Goal: Task Accomplishment & Management: Use online tool/utility

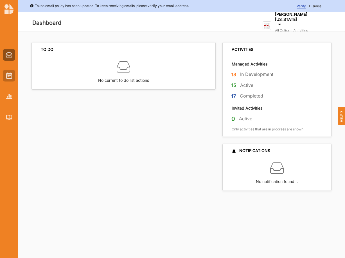
click at [7, 77] on img at bounding box center [9, 75] width 6 height 6
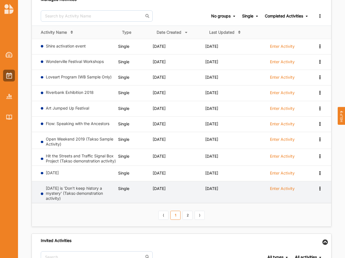
scroll to position [95, 0]
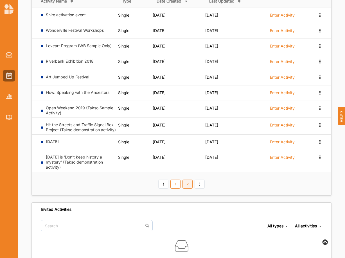
click at [185, 187] on link "2" at bounding box center [187, 183] width 10 height 9
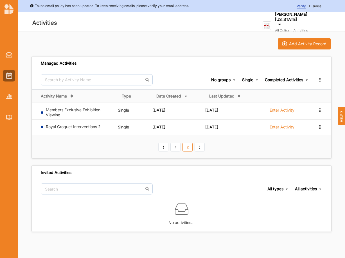
scroll to position [0, 0]
click at [176, 147] on link "1" at bounding box center [175, 147] width 10 height 9
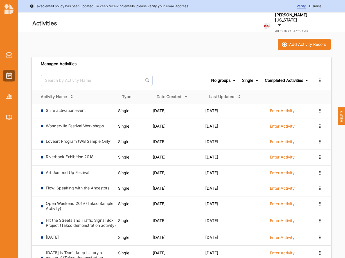
click at [273, 82] on div "Completed Activities" at bounding box center [283, 80] width 38 height 5
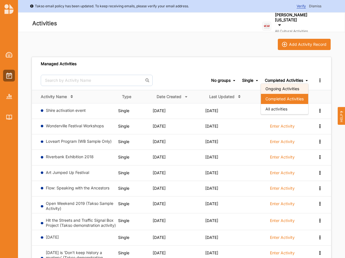
click at [277, 89] on div "Ongoing Activities" at bounding box center [284, 89] width 47 height 10
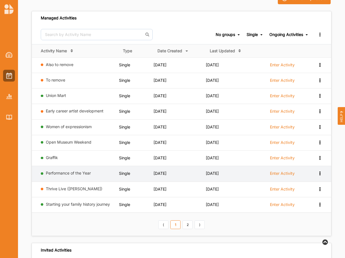
scroll to position [48, 0]
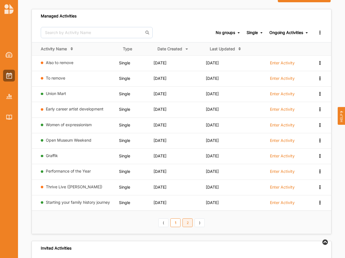
click at [188, 221] on link "2" at bounding box center [187, 222] width 10 height 9
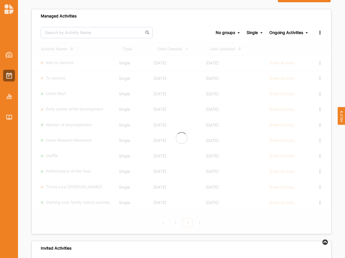
scroll to position [47, 0]
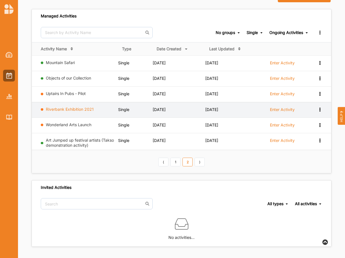
click at [64, 109] on link "Riverbank Exhibition 2021" at bounding box center [70, 109] width 48 height 5
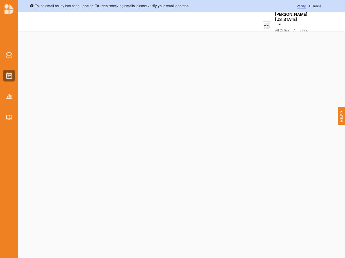
select select "2"
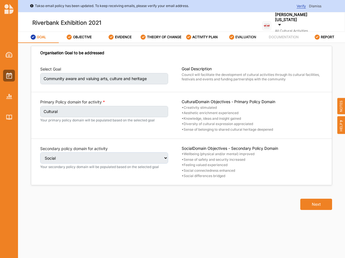
click at [244, 39] on label "EVALUATION" at bounding box center [245, 37] width 21 height 4
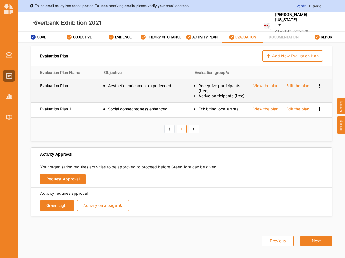
click at [266, 88] on div "View the plan" at bounding box center [265, 85] width 25 height 5
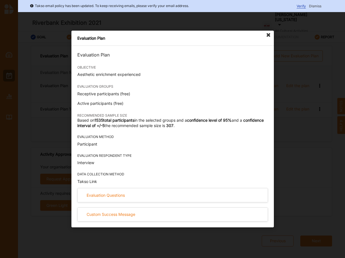
click at [267, 33] on icon at bounding box center [268, 35] width 9 height 9
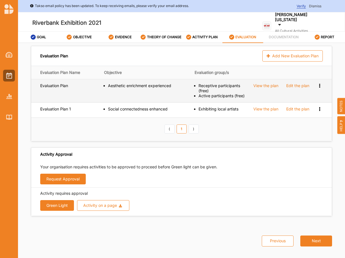
click at [273, 88] on div "View the plan" at bounding box center [265, 85] width 25 height 5
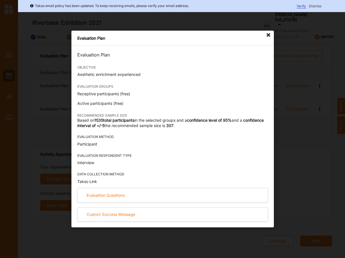
click at [268, 33] on icon at bounding box center [268, 35] width 9 height 9
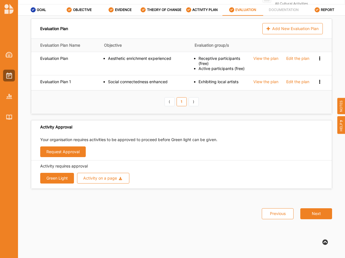
scroll to position [31, 0]
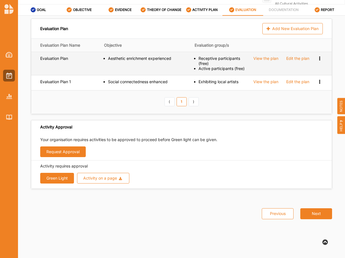
click at [265, 60] on div "View the plan" at bounding box center [265, 58] width 25 height 5
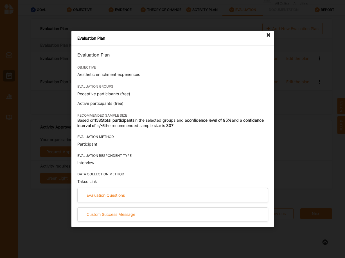
click at [266, 35] on icon at bounding box center [268, 35] width 9 height 9
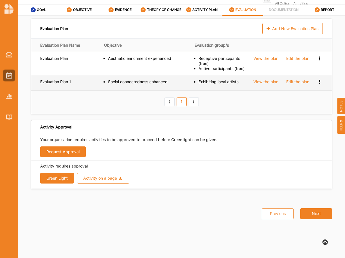
scroll to position [0, 0]
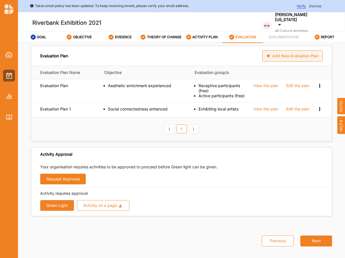
click at [289, 58] on div "Add New Evaluation Plan" at bounding box center [292, 55] width 60 height 11
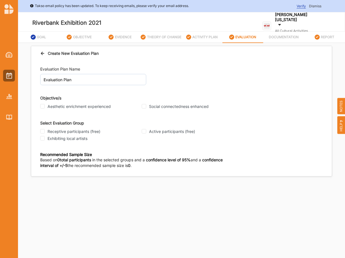
click at [53, 56] on div "Create New Evaluation Plan" at bounding box center [69, 53] width 58 height 6
click at [43, 54] on icon at bounding box center [42, 53] width 5 height 4
